Goal: Task Accomplishment & Management: Manage account settings

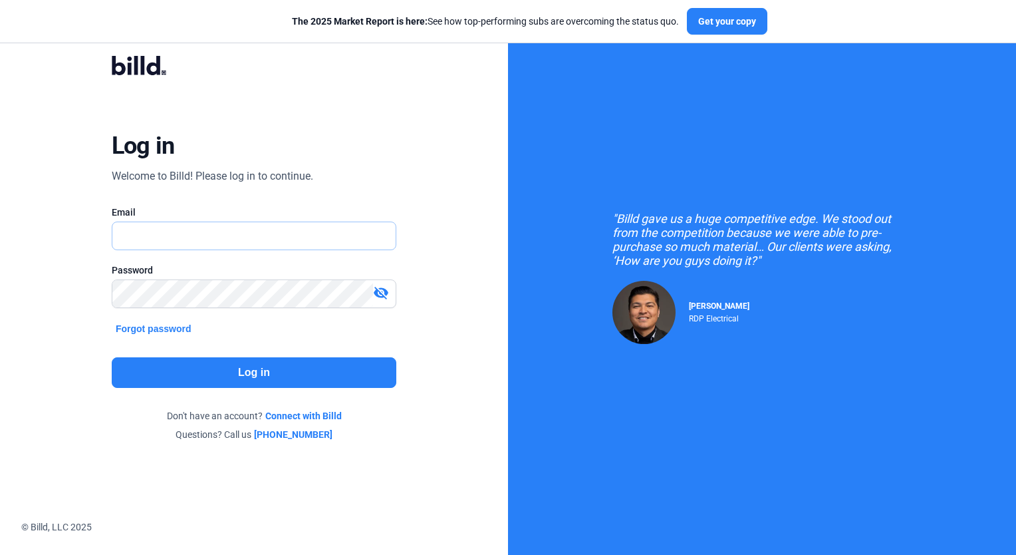
type input "[PERSON_NAME][EMAIL_ADDRESS][DOMAIN_NAME]"
click at [252, 377] on button "Log in" at bounding box center [254, 372] width 285 height 31
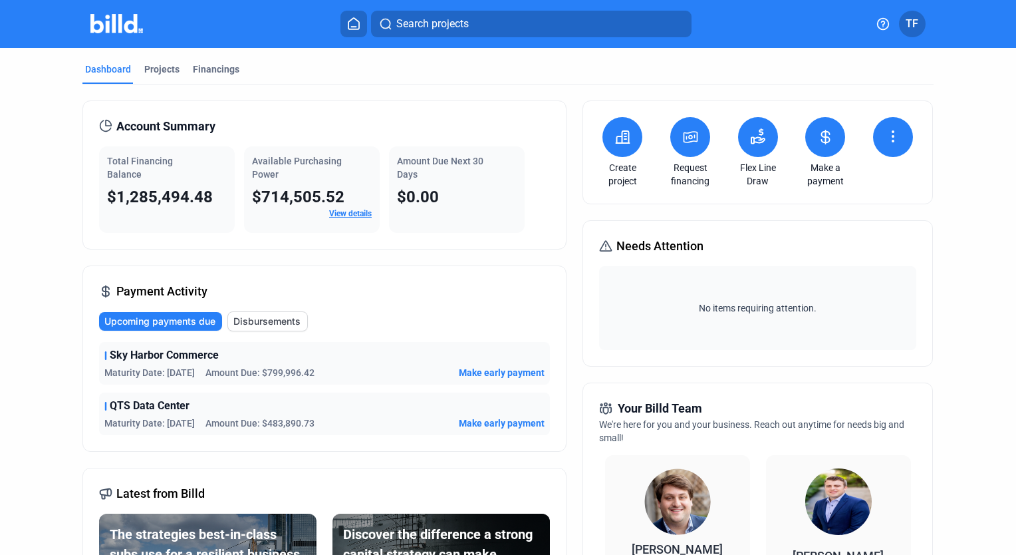
click at [480, 418] on span "Make early payment" at bounding box center [502, 422] width 86 height 13
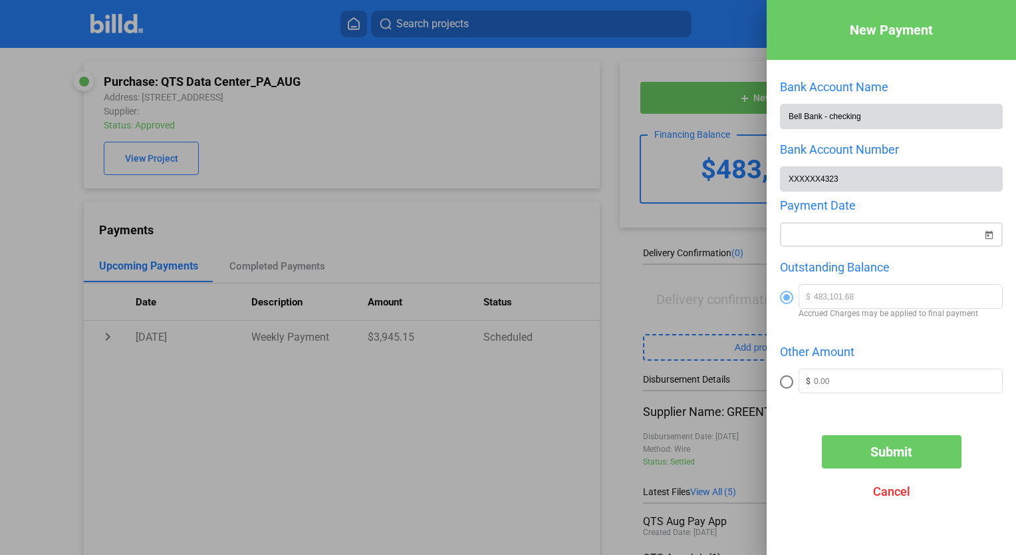
click at [986, 235] on span "Open calendar" at bounding box center [989, 227] width 32 height 32
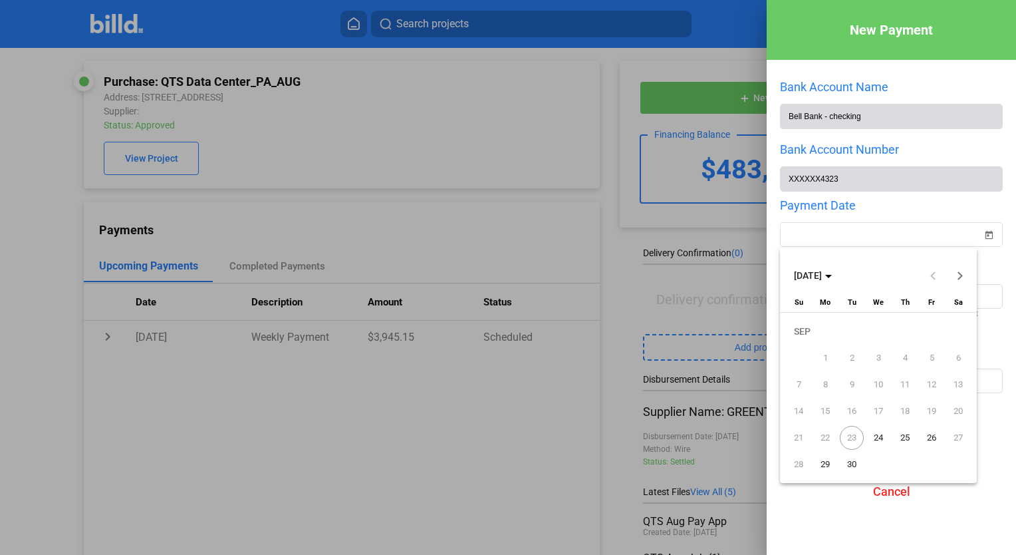
click at [878, 432] on span "24" at bounding box center [879, 438] width 24 height 24
type input "[DATE]"
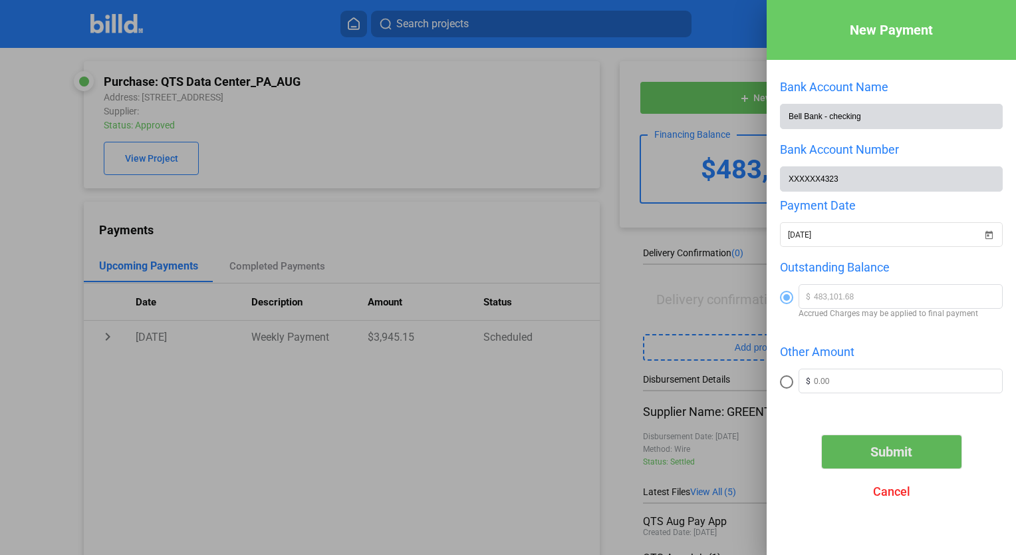
click at [889, 458] on span "Submit" at bounding box center [892, 452] width 42 height 16
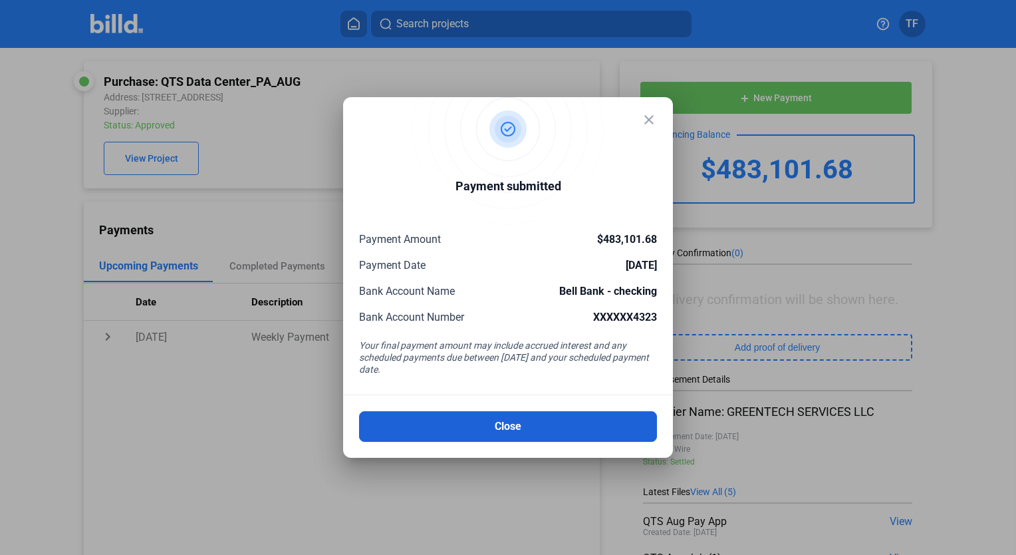
click at [514, 424] on button "Close" at bounding box center [508, 426] width 298 height 31
